Goal: Register for event/course

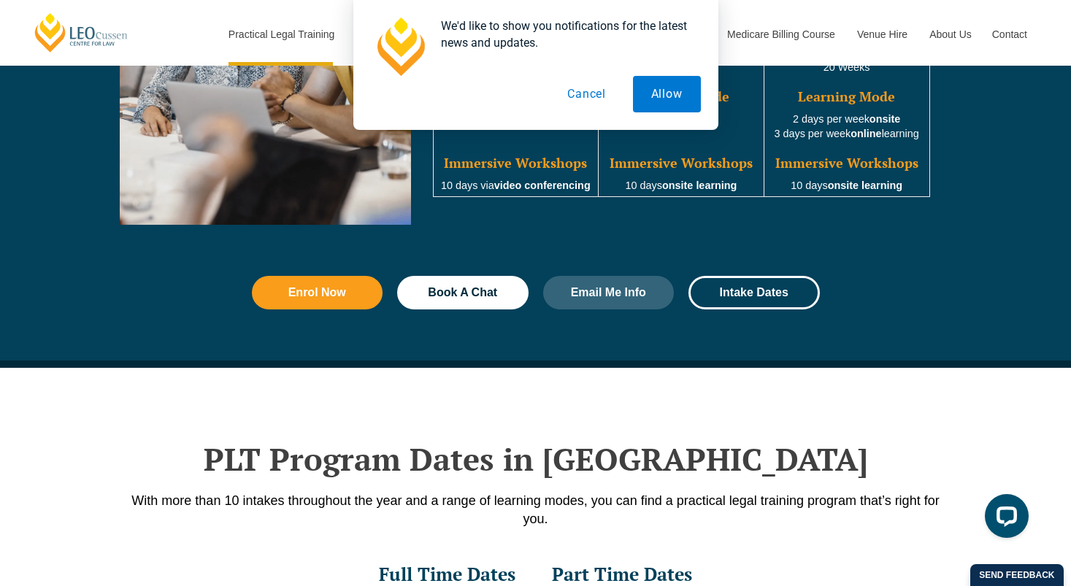
scroll to position [1824, 0]
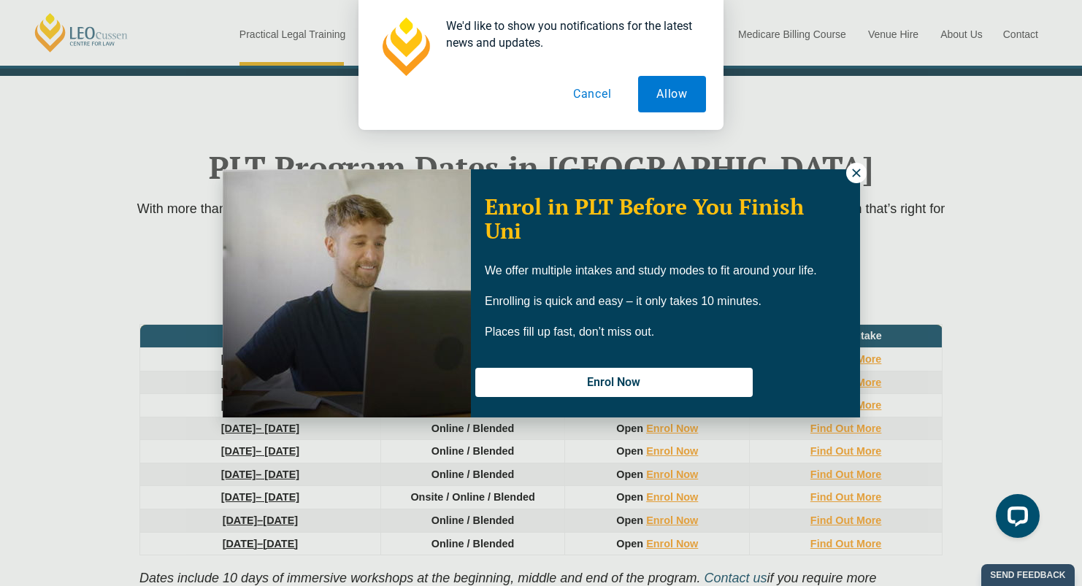
click at [851, 171] on icon at bounding box center [855, 172] width 13 height 13
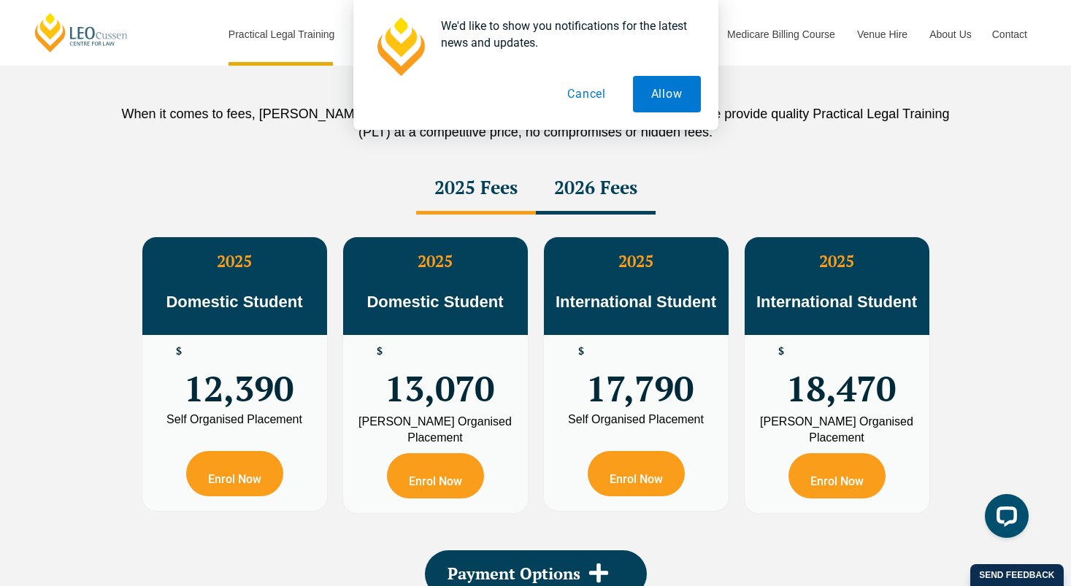
scroll to position [2627, 0]
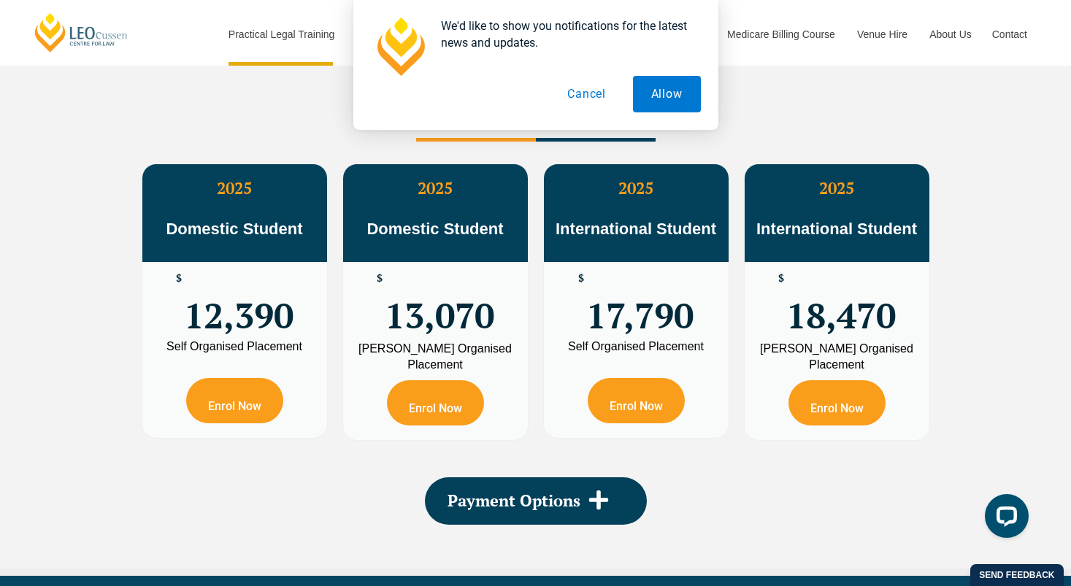
click at [219, 273] on div "$ 12,390" at bounding box center [234, 301] width 185 height 79
click at [237, 221] on p "Domestic Student" at bounding box center [234, 219] width 185 height 42
click at [239, 316] on span "12,390" at bounding box center [238, 301] width 109 height 57
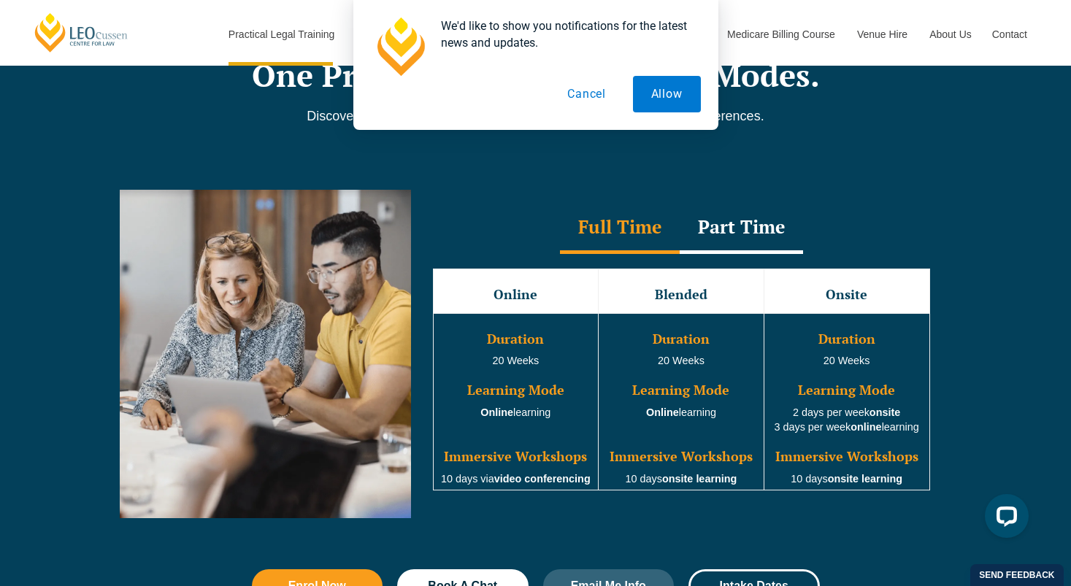
scroll to position [1241, 0]
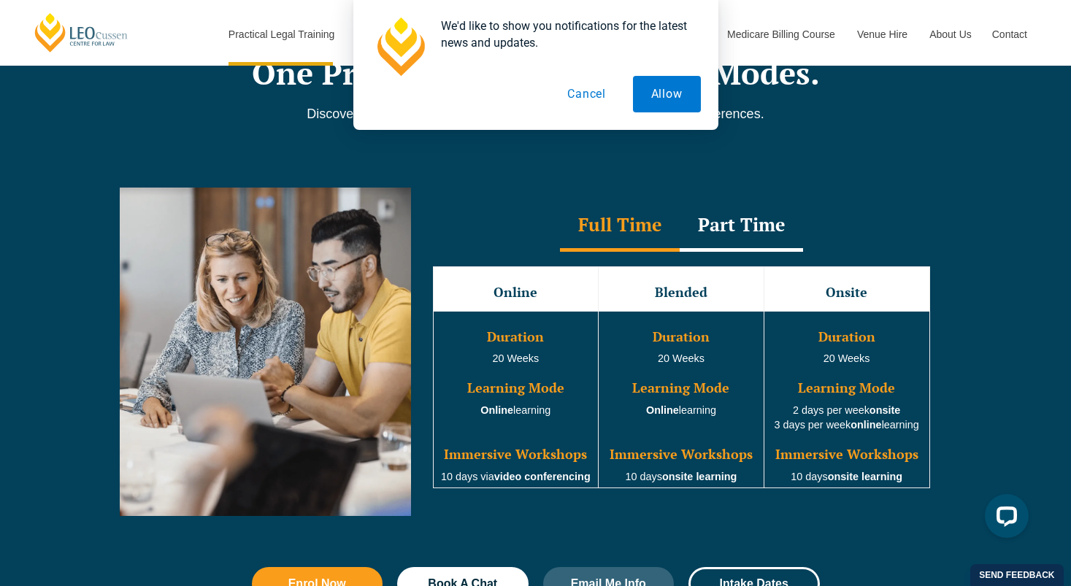
click at [745, 249] on div "Part Time" at bounding box center [740, 226] width 123 height 51
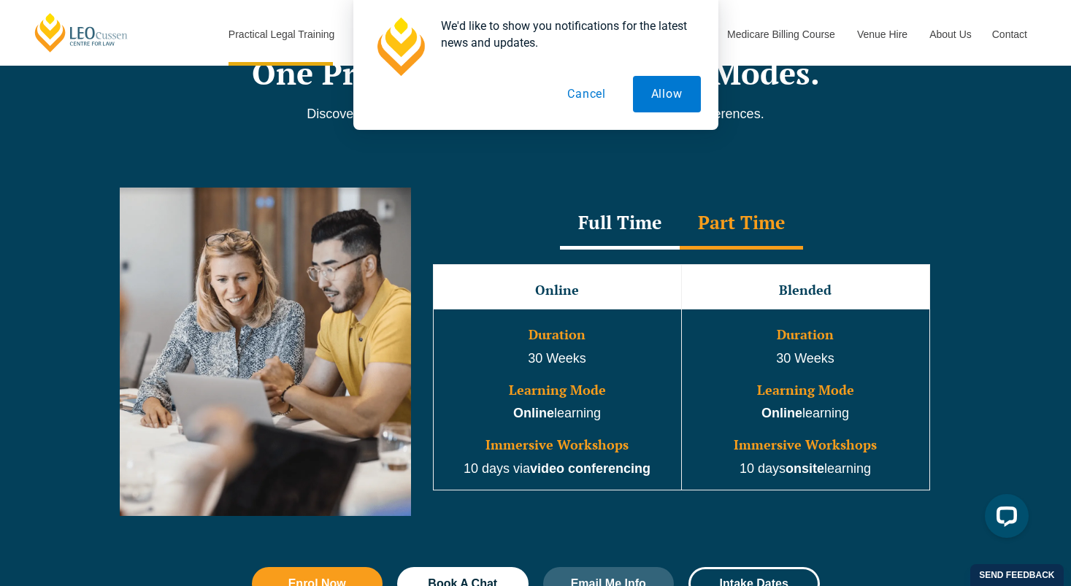
click at [654, 222] on div "Full Time" at bounding box center [620, 223] width 120 height 51
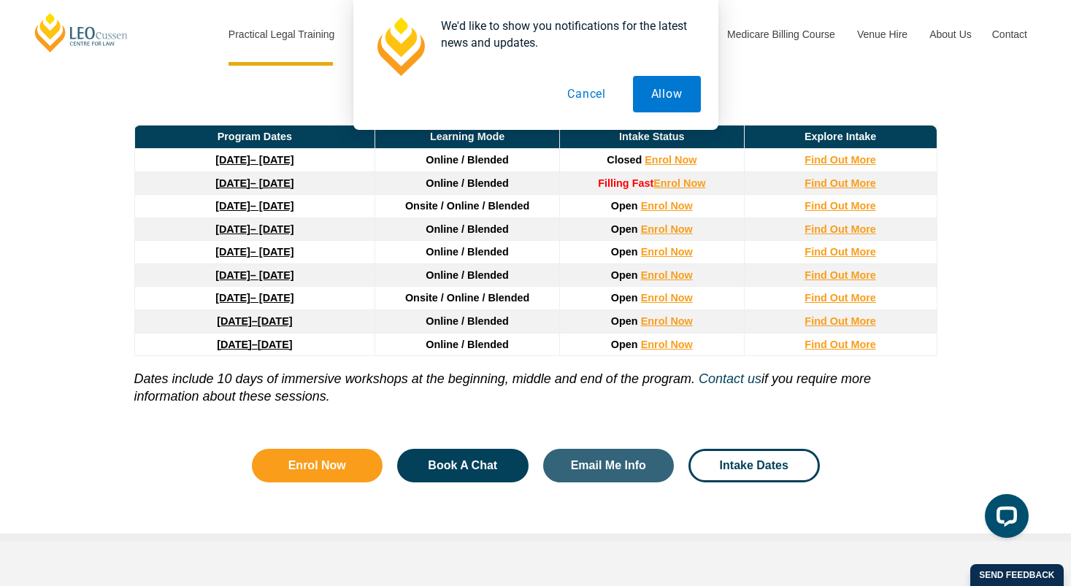
scroll to position [2025, 0]
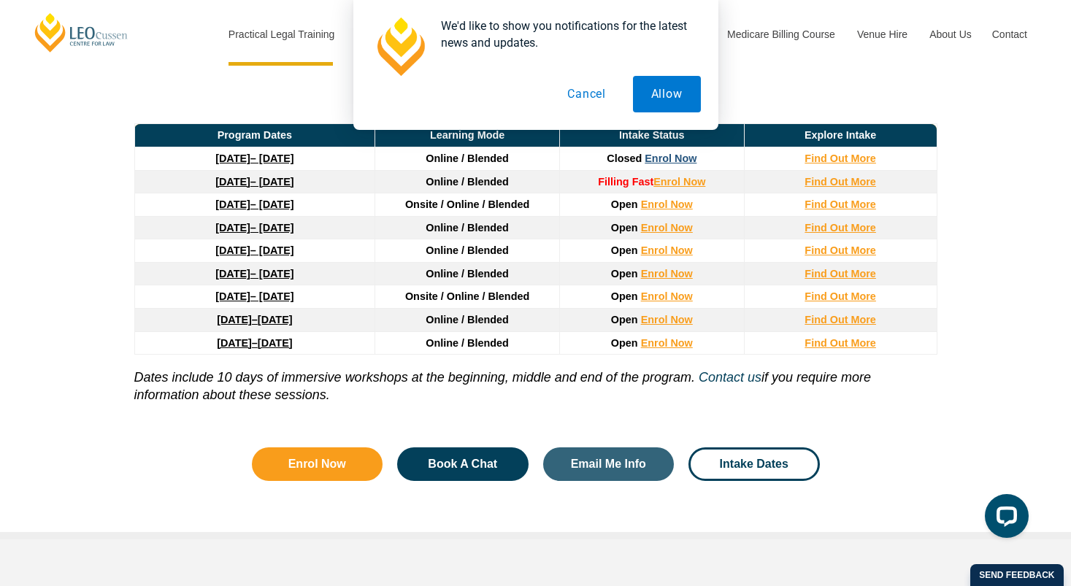
click at [683, 164] on link "Enrol Now" at bounding box center [670, 159] width 52 height 12
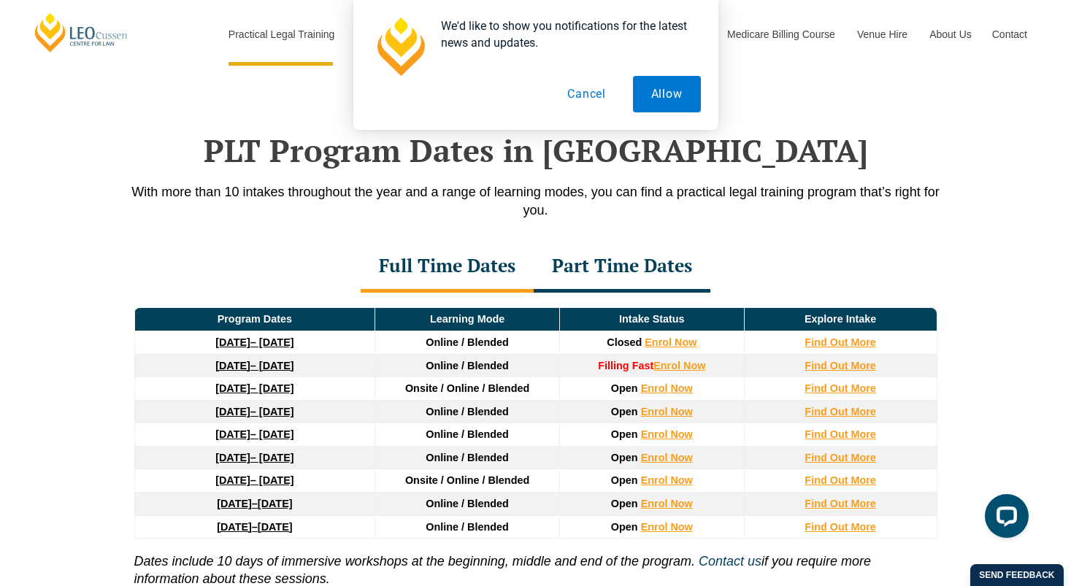
scroll to position [1844, 0]
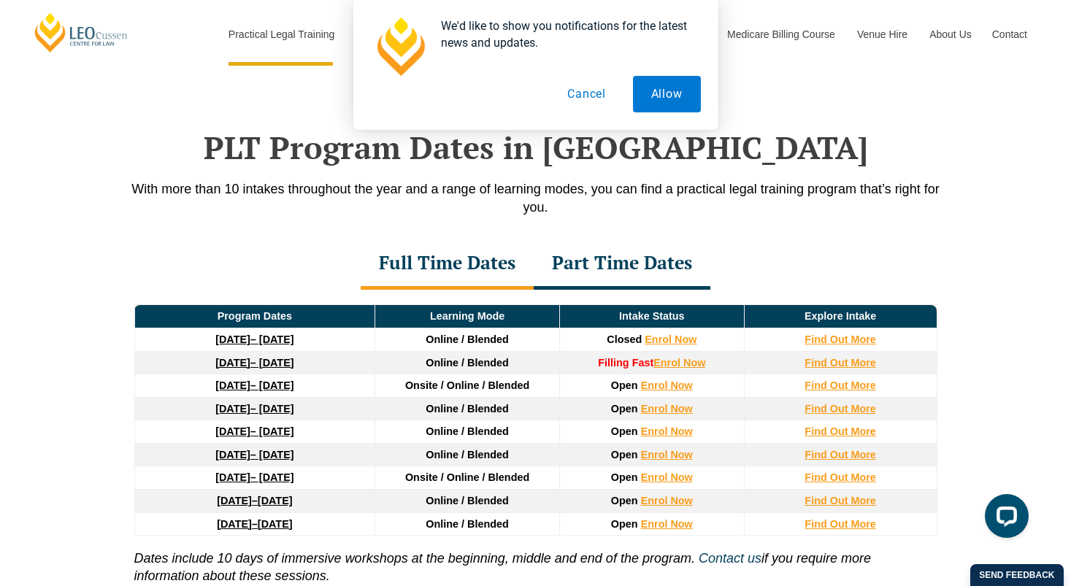
click at [825, 350] on td "Find Out More" at bounding box center [840, 339] width 193 height 23
click at [840, 345] on strong "Find Out More" at bounding box center [840, 339] width 72 height 12
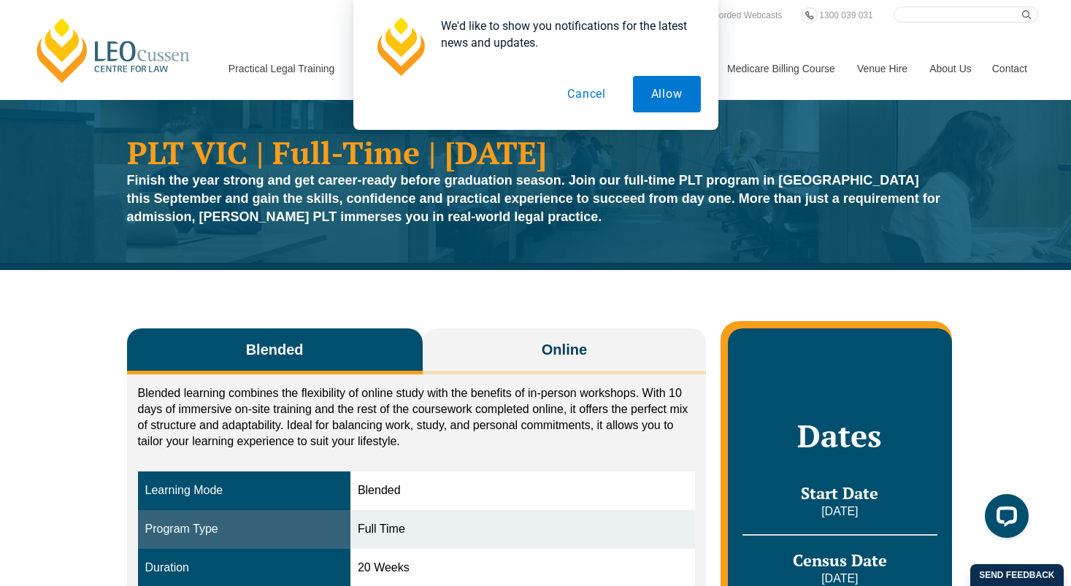
scroll to position [292, 0]
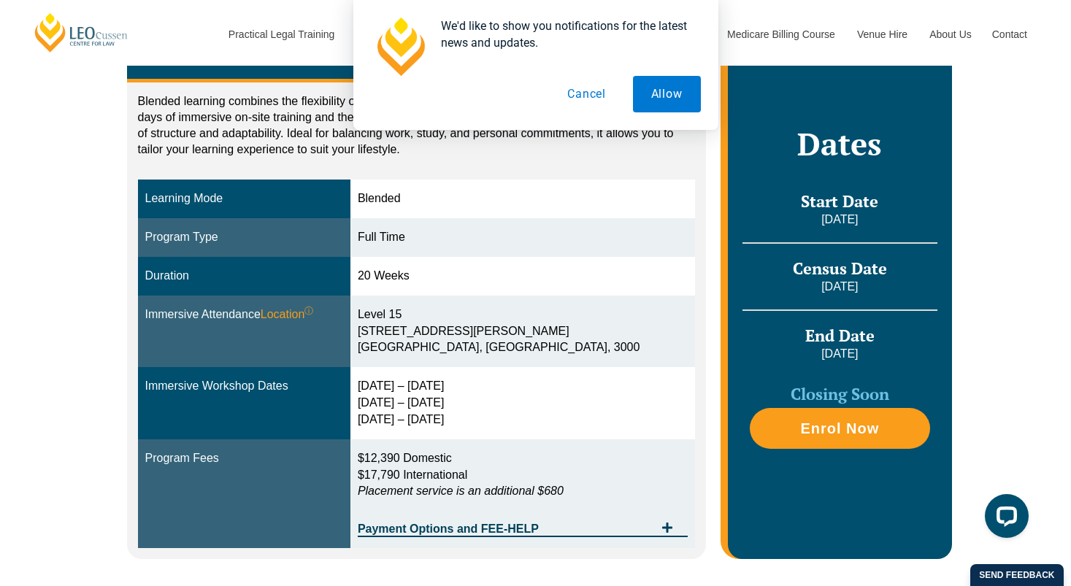
click at [857, 394] on span "Closing Soon" at bounding box center [839, 393] width 99 height 21
click at [592, 96] on button "Cancel" at bounding box center [586, 94] width 75 height 36
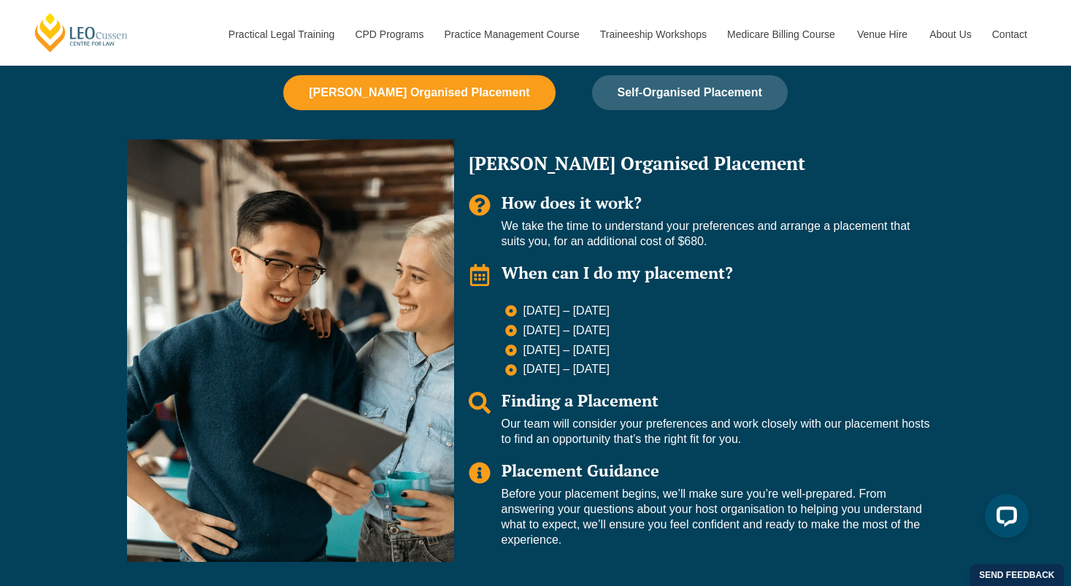
scroll to position [1006, 0]
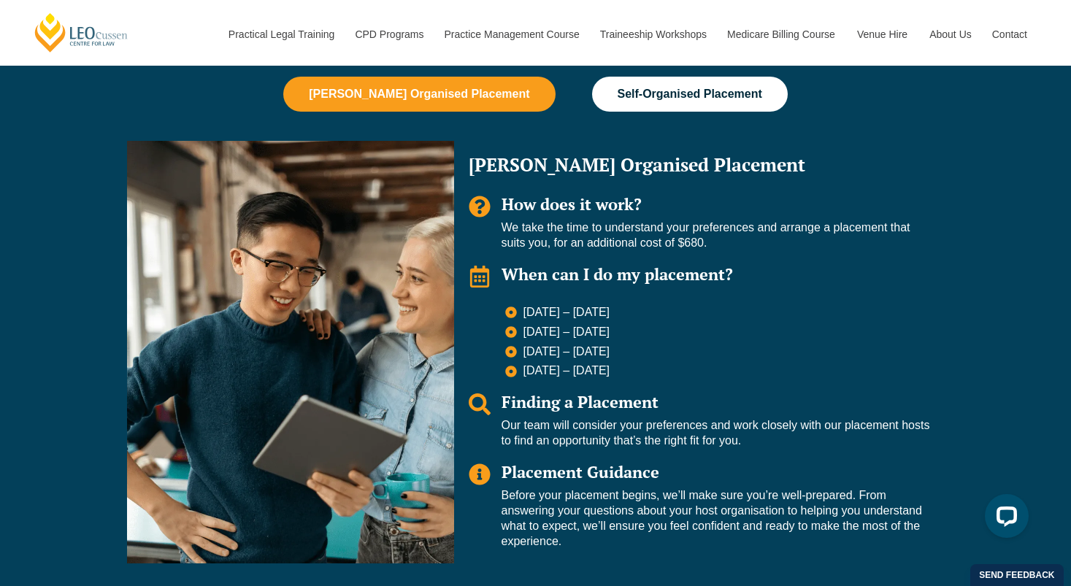
click at [595, 92] on button "Self-Organised Placement" at bounding box center [690, 94] width 196 height 35
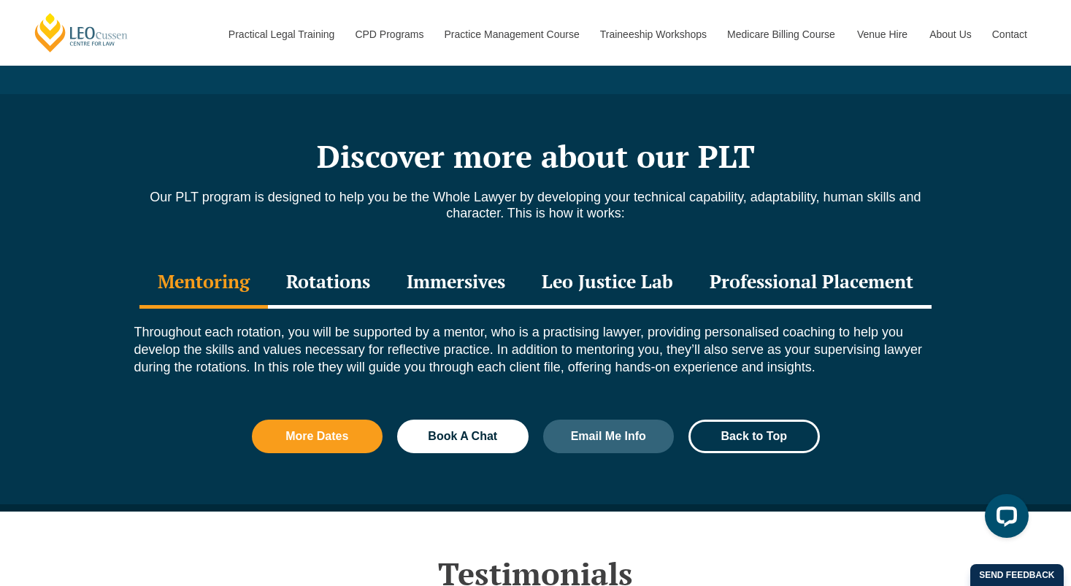
scroll to position [1498, 0]
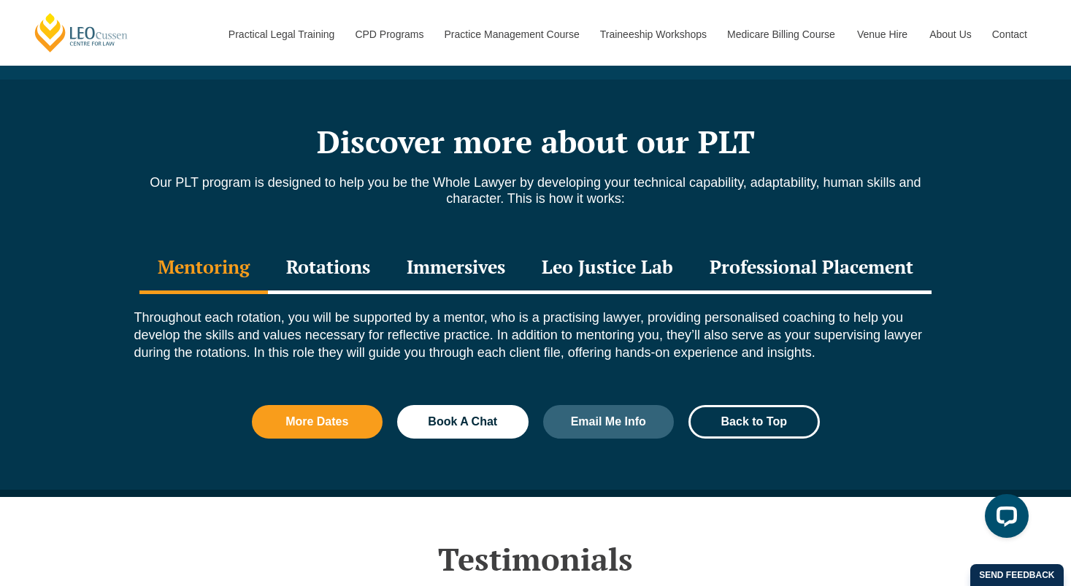
click at [832, 271] on div "Professional Placement" at bounding box center [811, 268] width 240 height 51
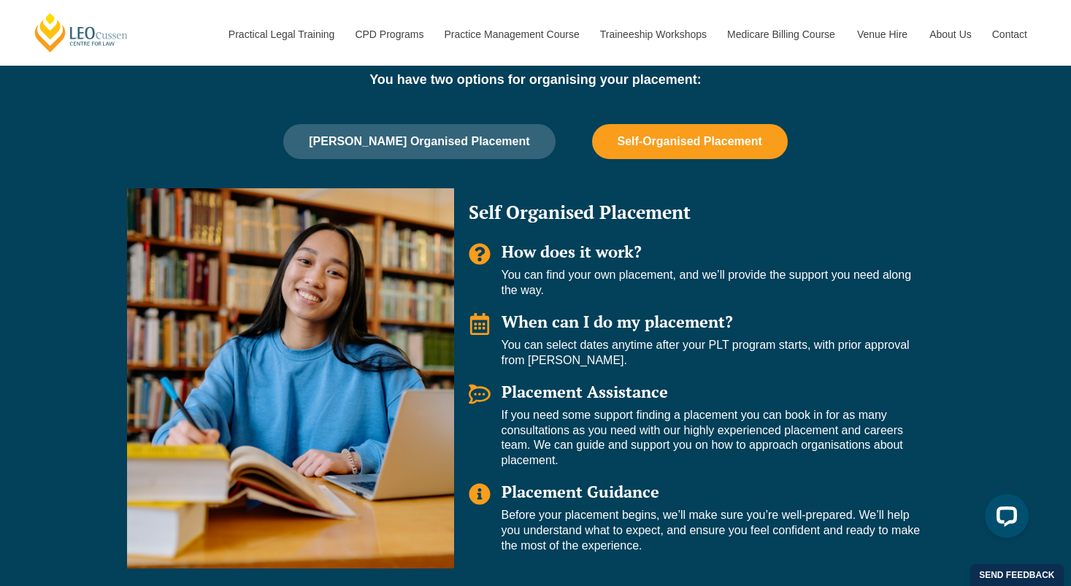
scroll to position [960, 0]
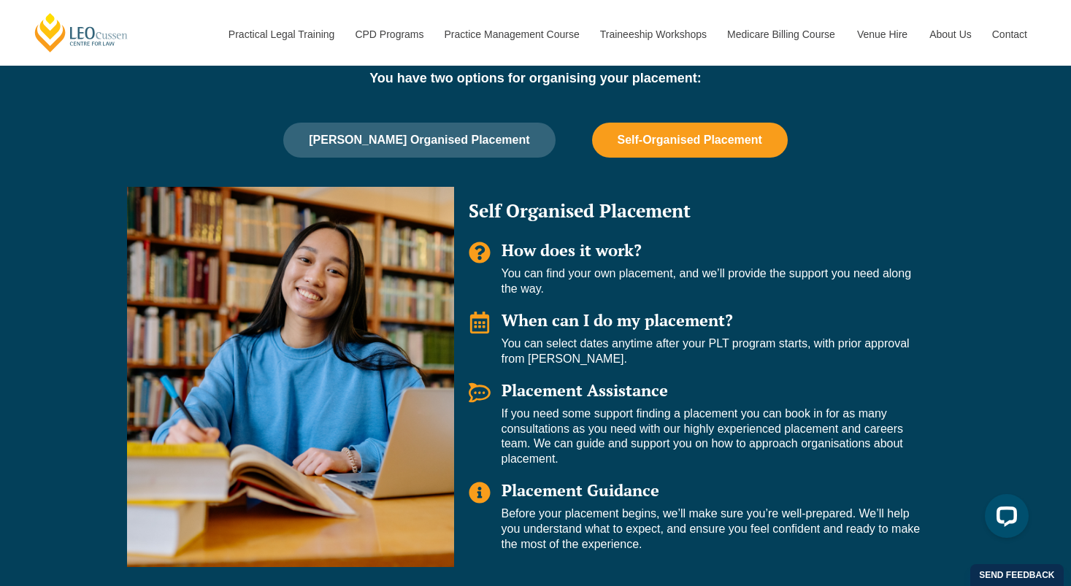
click at [495, 323] on div "When can I do my placement? You can select dates anytime after your PLT program…" at bounding box center [699, 339] width 461 height 55
